Goal: Information Seeking & Learning: Get advice/opinions

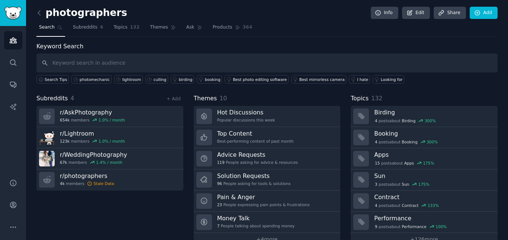
click at [232, 68] on input "text" at bounding box center [266, 63] width 461 height 19
click at [226, 63] on input "text" at bounding box center [266, 63] width 461 height 19
type input "p"
type input "editing"
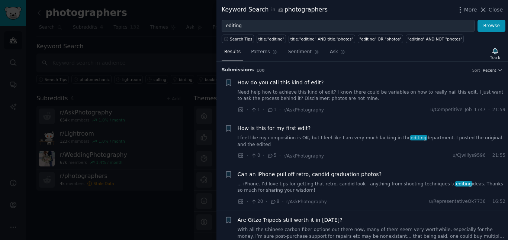
click at [344, 141] on link "I feel like my composition is OK, but I feel like I am very much lacking in the…" at bounding box center [372, 141] width 268 height 13
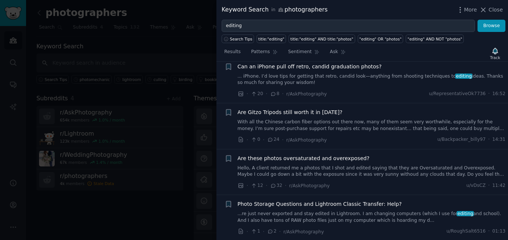
click at [336, 156] on span "Are these photos oversaturated and overexposed?" at bounding box center [304, 159] width 132 height 8
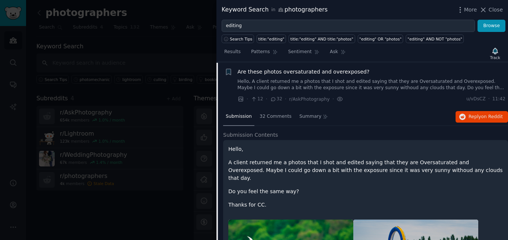
scroll to position [196, 0]
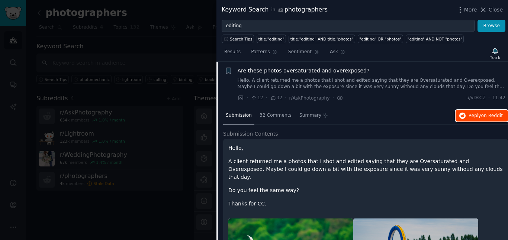
click at [481, 114] on span "on Reddit" at bounding box center [492, 115] width 22 height 5
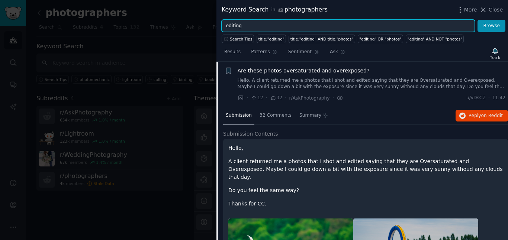
drag, startPoint x: 270, startPoint y: 26, endPoint x: 198, endPoint y: 26, distance: 71.7
click at [198, 26] on div "Keyword Search in photographers More Close editing Browse Search Tips title:"ed…" at bounding box center [254, 120] width 508 height 240
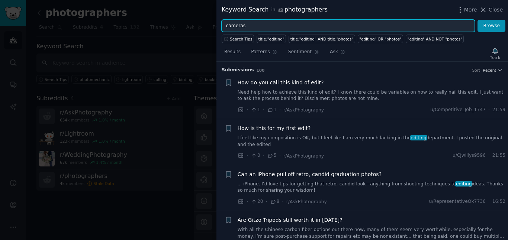
click at [477, 20] on button "Browse" at bounding box center [491, 26] width 28 height 13
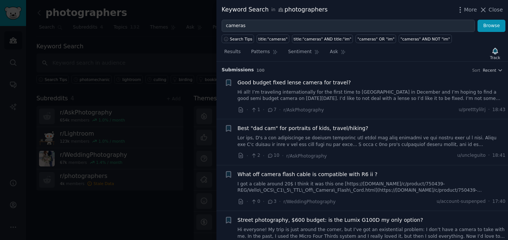
click at [334, 87] on div "Good budget fixed lense camera for travel? Hi all! I’m traveling internationall…" at bounding box center [372, 90] width 268 height 23
click at [348, 87] on div "Good budget fixed lense camera for travel? Hi all! I’m traveling internationall…" at bounding box center [372, 90] width 268 height 23
click at [329, 83] on span "Good budget fixed lense camera for travel?" at bounding box center [294, 83] width 113 height 8
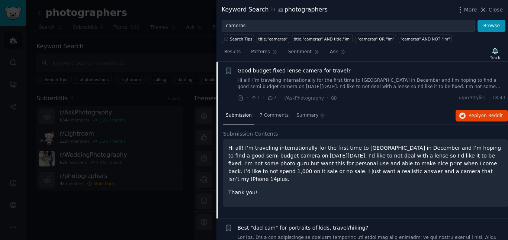
scroll to position [12, 0]
click at [478, 114] on span "Reply on Reddit" at bounding box center [485, 116] width 34 height 7
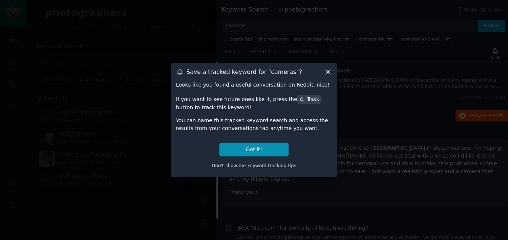
click at [331, 73] on icon at bounding box center [328, 72] width 8 height 8
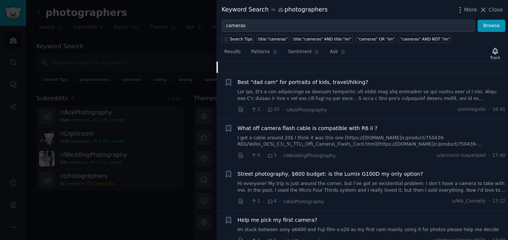
scroll to position [177, 0]
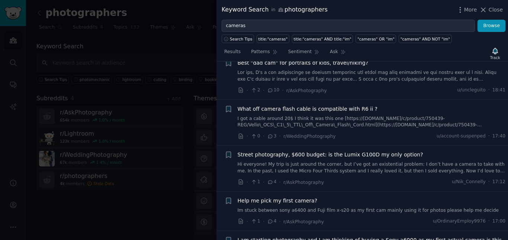
click at [297, 165] on link "Hi everyone! My trip is just around the corner, but I’ve got an existential pro…" at bounding box center [372, 167] width 268 height 13
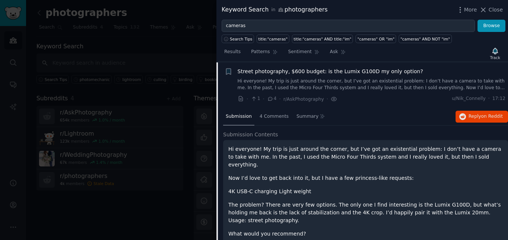
scroll to position [149, 0]
click at [481, 118] on span "on Reddit" at bounding box center [492, 115] width 22 height 5
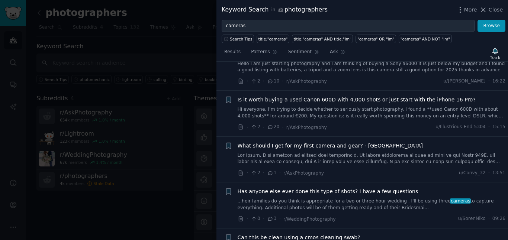
scroll to position [370, 0]
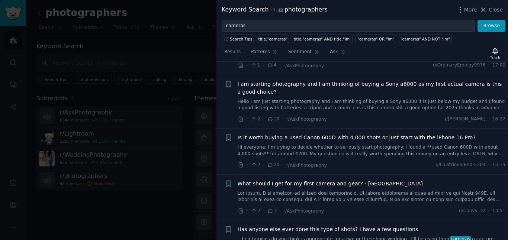
click at [341, 146] on link "Hi everyone, I’m trying to decide whether to seriously start photography. I fou…" at bounding box center [372, 150] width 268 height 13
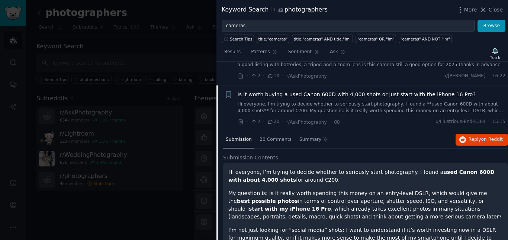
scroll to position [288, 0]
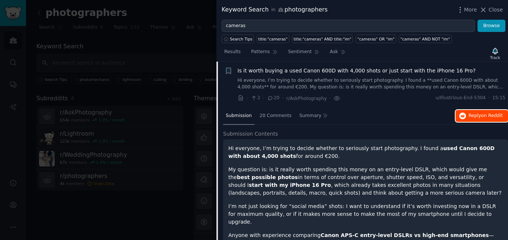
click at [484, 116] on span "on Reddit" at bounding box center [492, 115] width 22 height 5
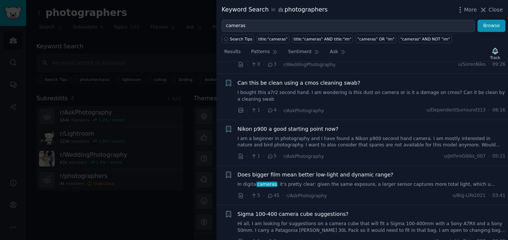
scroll to position [579, 0]
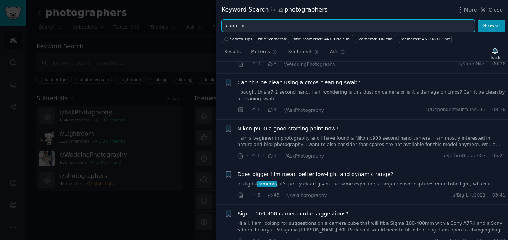
click at [266, 21] on input "cameras" at bounding box center [348, 26] width 253 height 13
drag, startPoint x: 265, startPoint y: 26, endPoint x: 234, endPoint y: 21, distance: 31.7
click at [234, 21] on input "cameras" at bounding box center [348, 26] width 253 height 13
click at [477, 20] on button "Browse" at bounding box center [491, 26] width 28 height 13
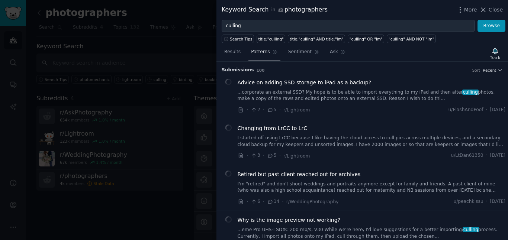
click at [256, 52] on span "Patterns" at bounding box center [260, 52] width 19 height 7
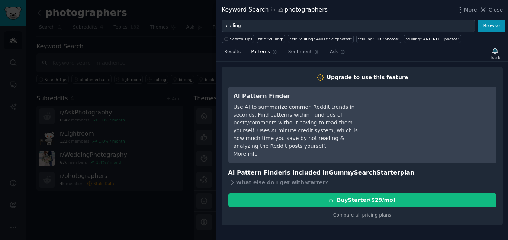
click at [234, 54] on span "Results" at bounding box center [232, 52] width 16 height 7
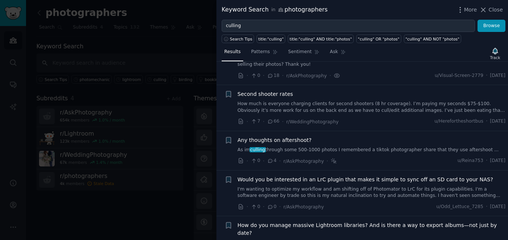
scroll to position [219, 0]
click at [332, 109] on link "How much is everyone charging clients for second shooters (8 hr coverage). I’m …" at bounding box center [372, 106] width 268 height 13
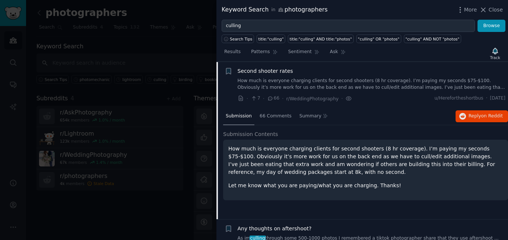
scroll to position [241, 0]
click at [476, 118] on span "Reply on Reddit" at bounding box center [485, 116] width 34 height 7
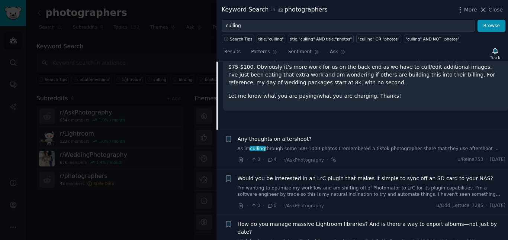
scroll to position [336, 0]
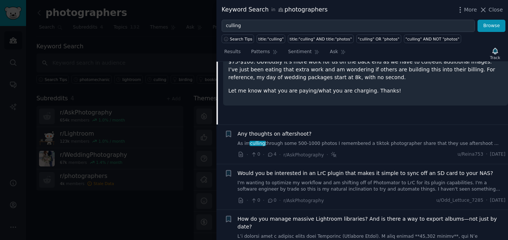
click at [359, 145] on link "As im culling through some 500-1000 photos I remembered a tiktok photographer s…" at bounding box center [372, 144] width 268 height 7
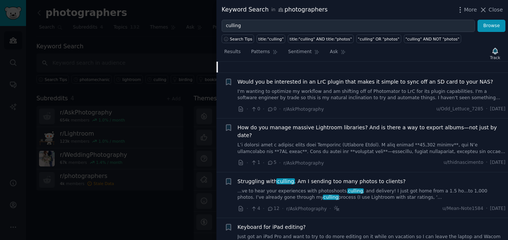
scroll to position [445, 0]
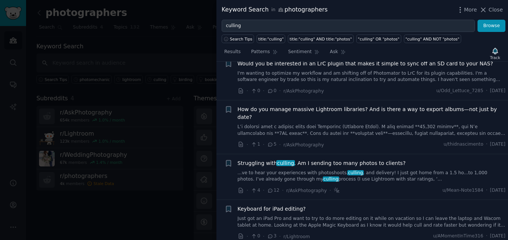
click at [380, 170] on link "...ve to hear your experiences with photoshoots, culling , and delivery! I just…" at bounding box center [372, 176] width 268 height 13
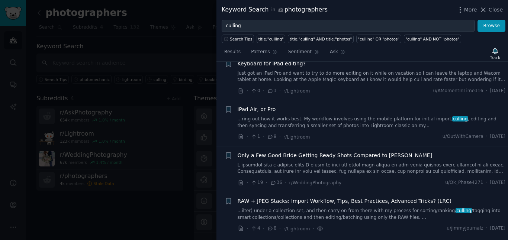
scroll to position [721, 0]
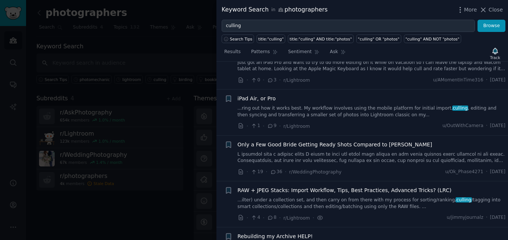
click at [369, 154] on link at bounding box center [372, 157] width 268 height 13
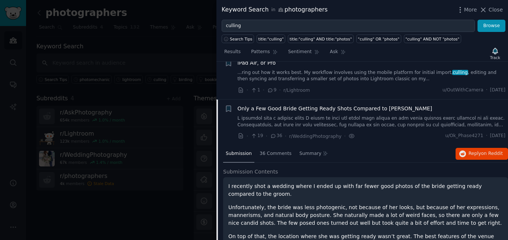
scroll to position [556, 0]
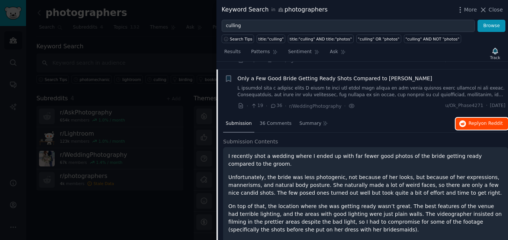
click at [473, 120] on span "Reply on Reddit" at bounding box center [485, 123] width 34 height 7
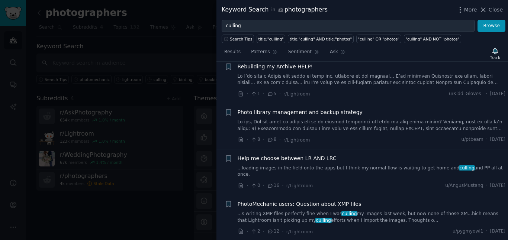
scroll to position [1068, 0]
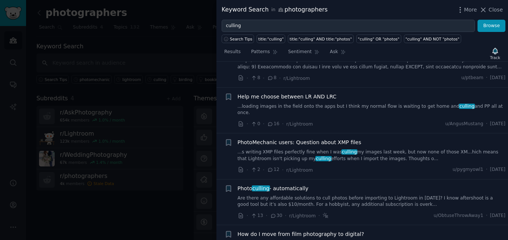
click at [320, 185] on div "Photo culling - automatically Are there any affordable solutions to cull photos…" at bounding box center [372, 196] width 268 height 23
click at [327, 185] on div "Photo culling - automatically" at bounding box center [372, 189] width 268 height 8
click at [332, 185] on div "Photo culling - automatically" at bounding box center [372, 189] width 268 height 8
click at [341, 195] on link "Are there any affordable solutions to cull photos before importing to Lightroom…" at bounding box center [372, 201] width 268 height 13
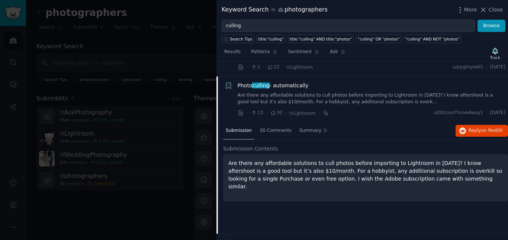
scroll to position [825, 0]
click at [468, 127] on span "Reply on Reddit" at bounding box center [485, 130] width 34 height 7
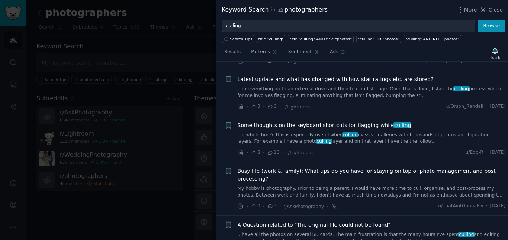
scroll to position [1225, 0]
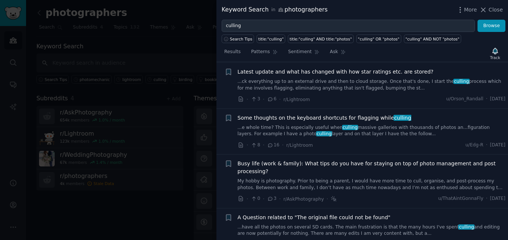
click at [310, 125] on link "...e whole time? This is especially useful when culling massive galleries with …" at bounding box center [372, 131] width 268 height 13
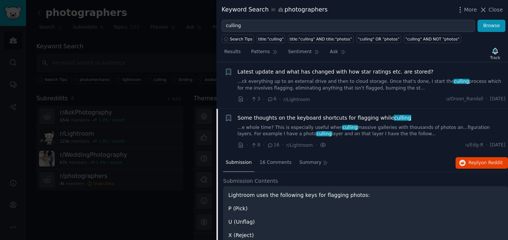
scroll to position [1146, 0]
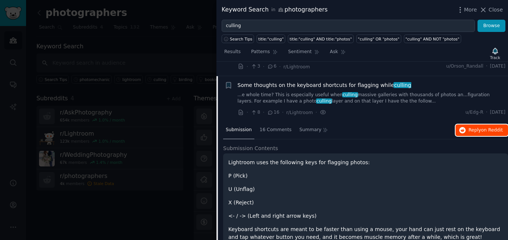
click at [469, 127] on span "Reply on Reddit" at bounding box center [485, 130] width 34 height 7
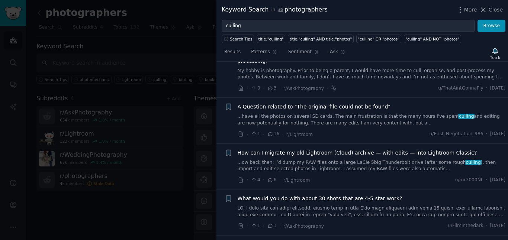
scroll to position [1527, 0]
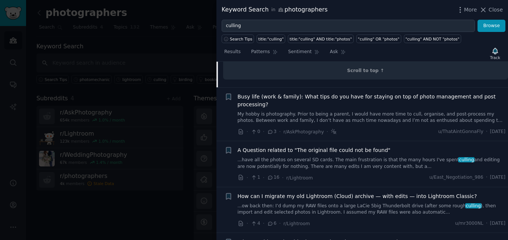
click at [324, 93] on span "Busy life (work & family): What tips do you have for staying on top of photo ma…" at bounding box center [372, 101] width 268 height 16
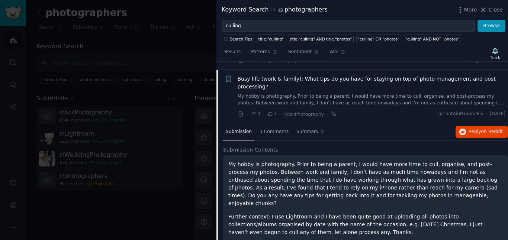
scroll to position [1192, 0]
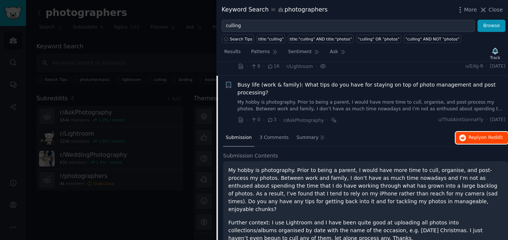
click at [476, 135] on span "Reply on Reddit" at bounding box center [485, 138] width 34 height 7
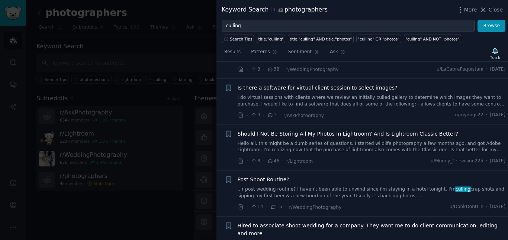
scroll to position [2283, 0]
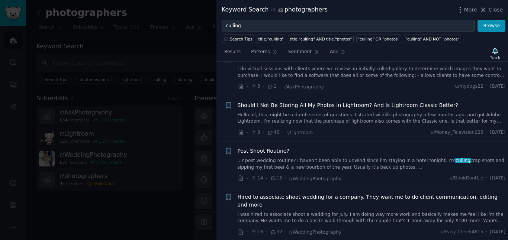
click at [317, 147] on div "Post Shoot Routine?" at bounding box center [372, 151] width 268 height 8
click at [309, 158] on link "...r post wedding routine? I haven't been able to unwind since i'm staying in a…" at bounding box center [372, 164] width 268 height 13
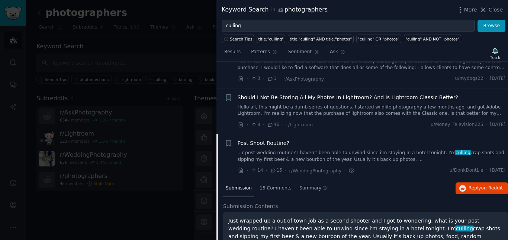
scroll to position [2210, 0]
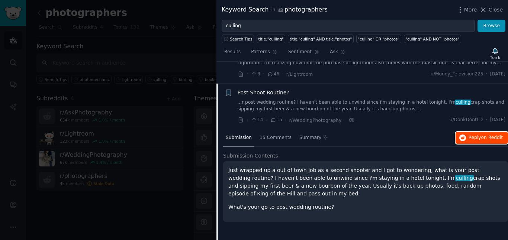
click at [477, 135] on span "Reply on Reddit" at bounding box center [485, 138] width 34 height 7
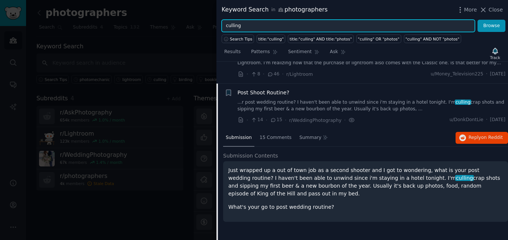
drag, startPoint x: 273, startPoint y: 29, endPoint x: 209, endPoint y: 18, distance: 65.5
click at [209, 18] on div "Keyword Search in photographers More Close culling Browse Search Tips title:"cu…" at bounding box center [254, 120] width 508 height 240
click at [477, 20] on button "Browse" at bounding box center [491, 26] width 28 height 13
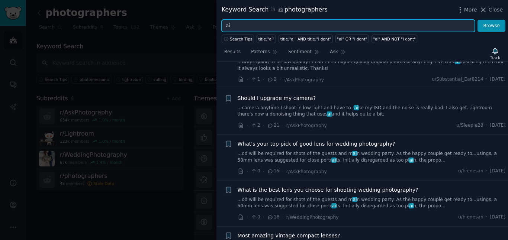
scroll to position [1635, 0]
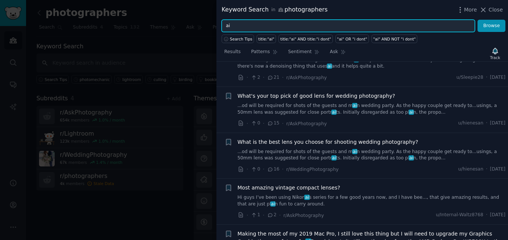
drag, startPoint x: 269, startPoint y: 26, endPoint x: 145, endPoint y: 18, distance: 124.7
click at [145, 18] on div "Keyword Search in photographers More Close ai Browse Search Tips title:"ai" tit…" at bounding box center [254, 120] width 508 height 240
type input "c"
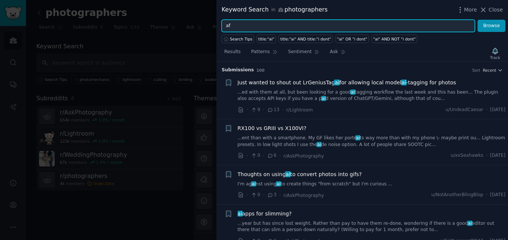
type input "a"
click at [477, 20] on button "Browse" at bounding box center [491, 26] width 28 height 13
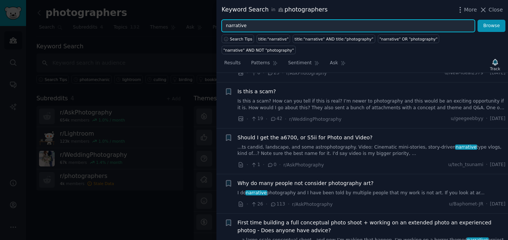
scroll to position [187, 0]
type input "narrative select"
click at [477, 20] on button "Browse" at bounding box center [491, 26] width 28 height 13
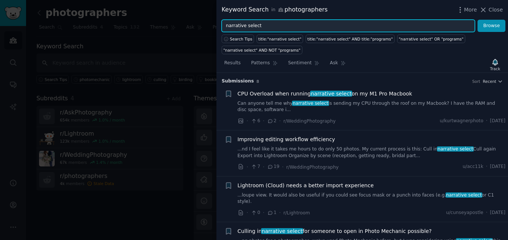
scroll to position [17, 0]
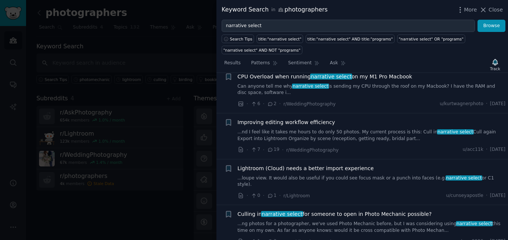
click at [354, 131] on link "...nd I feel like it takes me hours to do only 50 photos. My current process is…" at bounding box center [372, 135] width 268 height 13
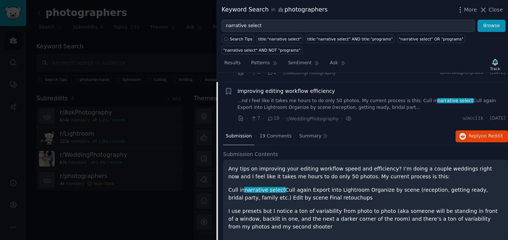
scroll to position [58, 0]
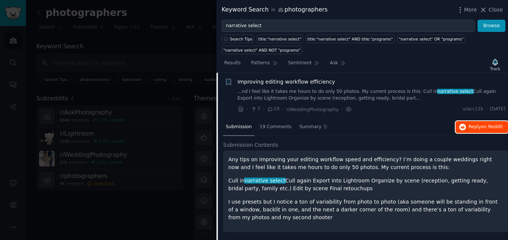
click at [472, 130] on button "Reply on Reddit" at bounding box center [481, 127] width 52 height 12
